Goal: Book appointment/travel/reservation

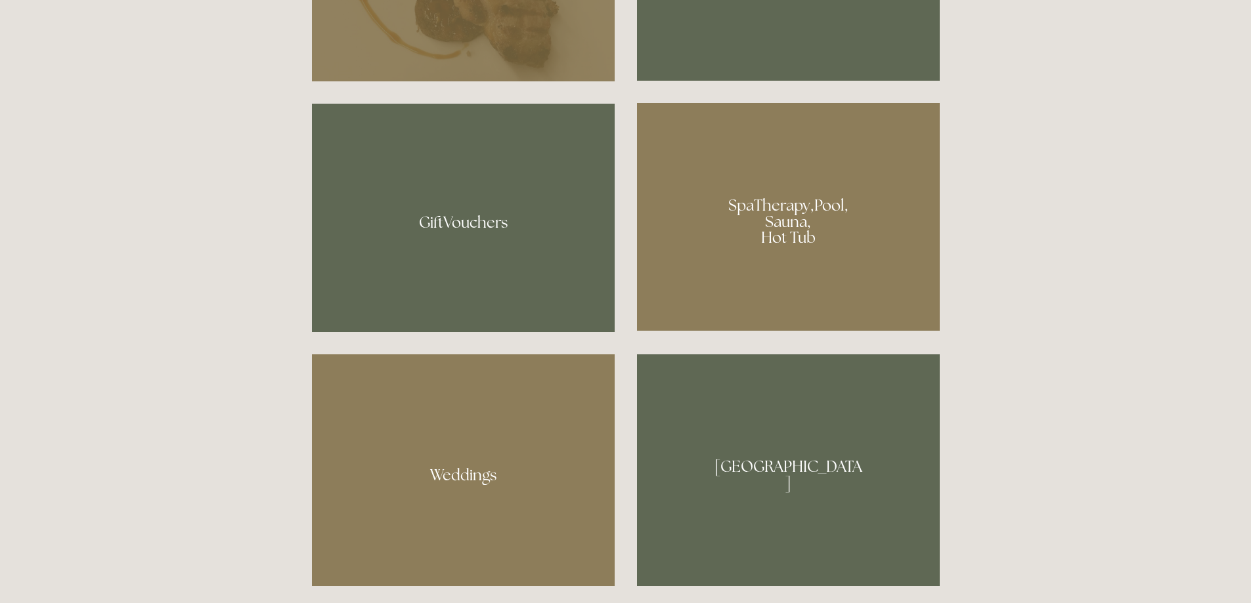
scroll to position [1051, 0]
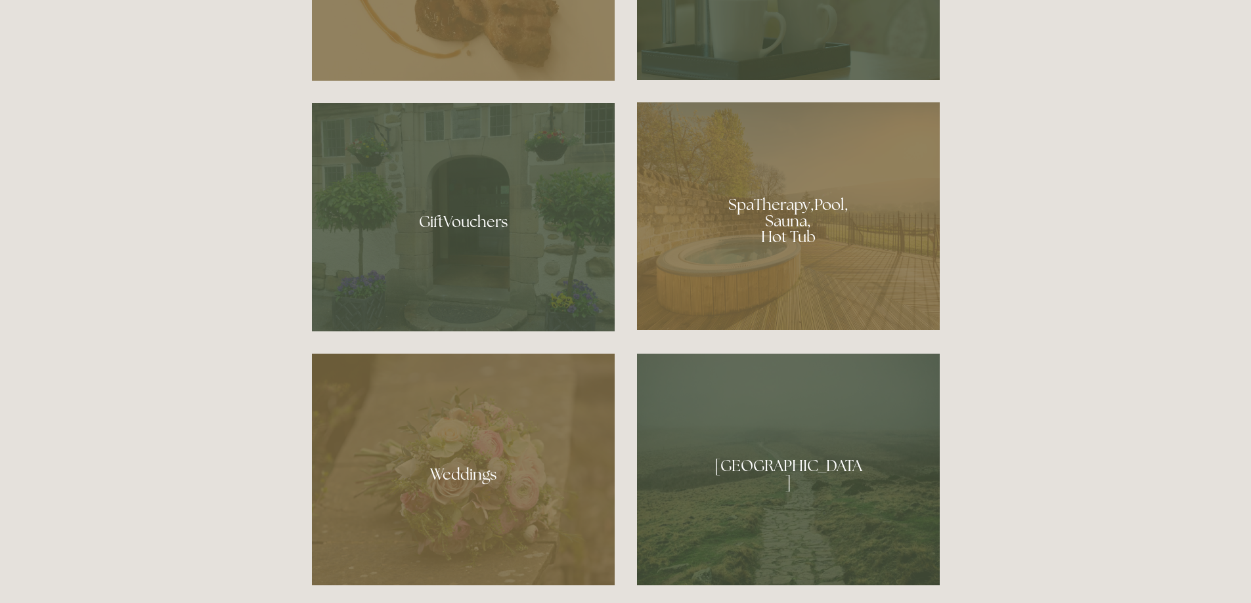
click at [804, 297] on div at bounding box center [788, 216] width 303 height 228
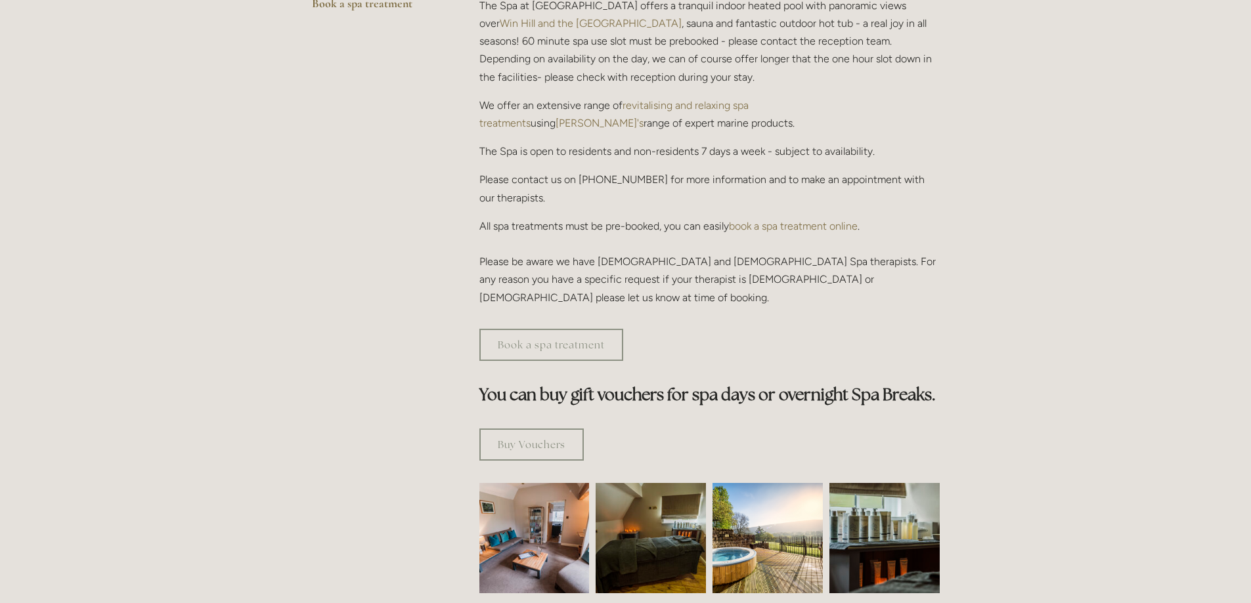
scroll to position [591, 0]
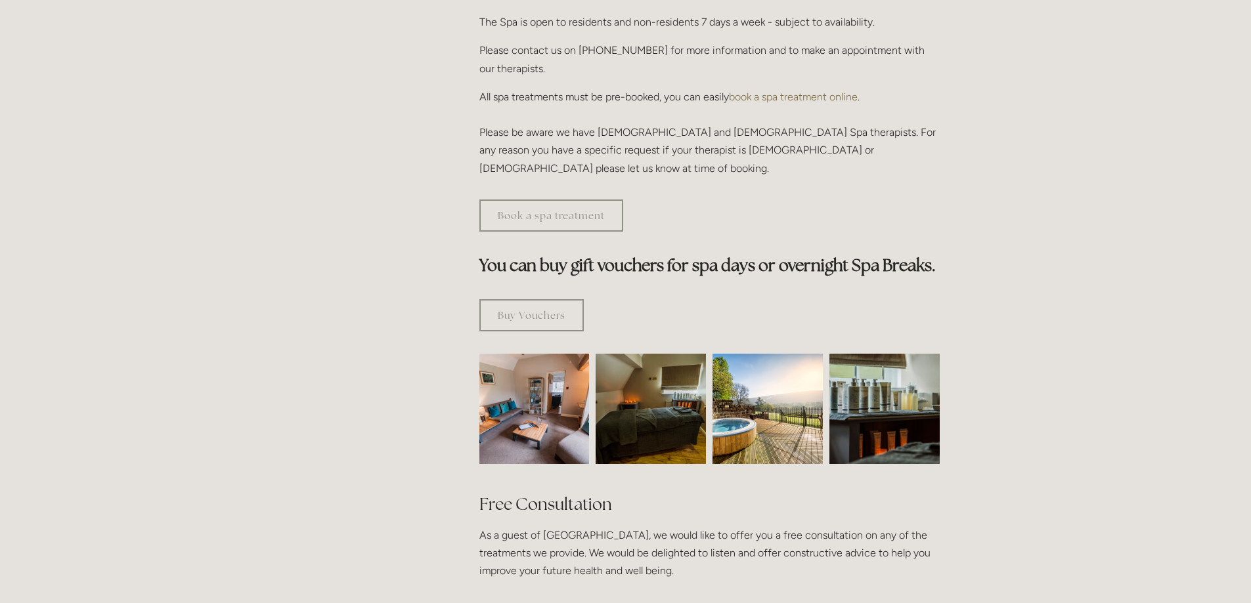
click at [543, 356] on img at bounding box center [534, 409] width 165 height 110
click at [750, 358] on img at bounding box center [767, 409] width 110 height 110
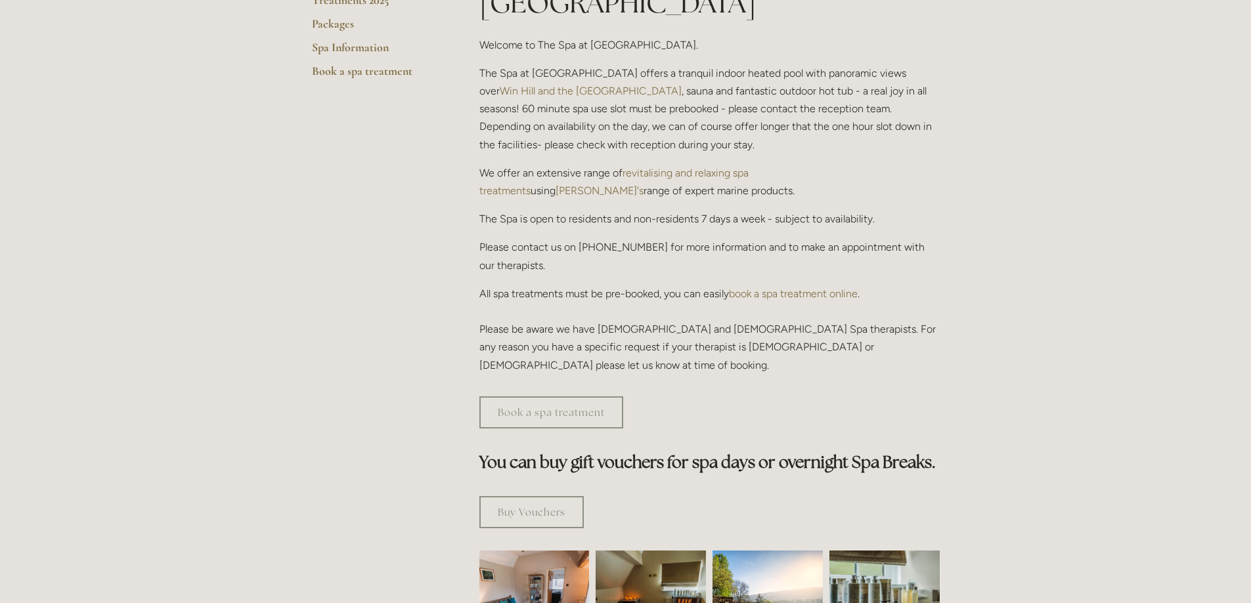
scroll to position [0, 0]
